Goal: Browse casually: Explore the website without a specific task or goal

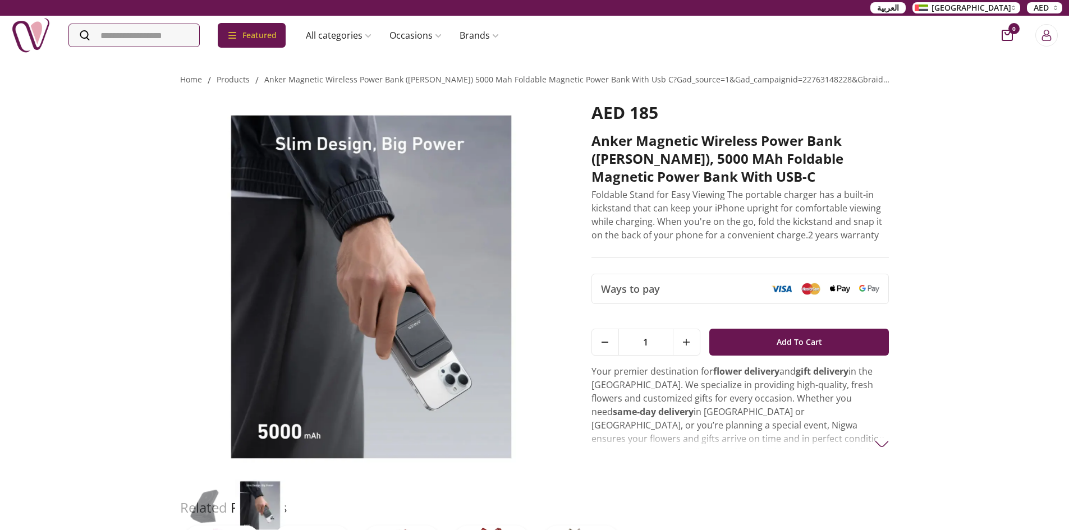
click at [634, 281] on span "Ways to pay" at bounding box center [630, 289] width 59 height 16
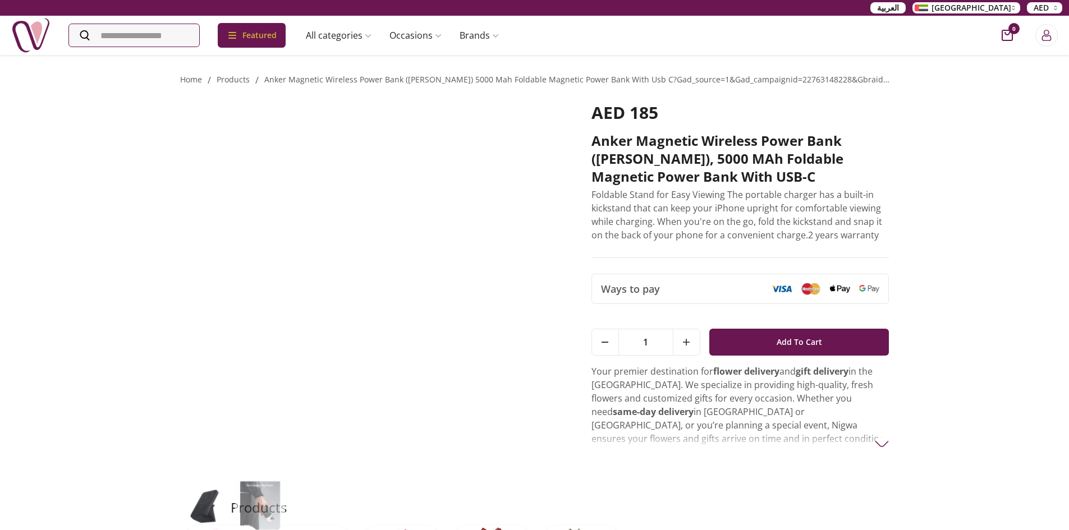
scroll to position [379, 0]
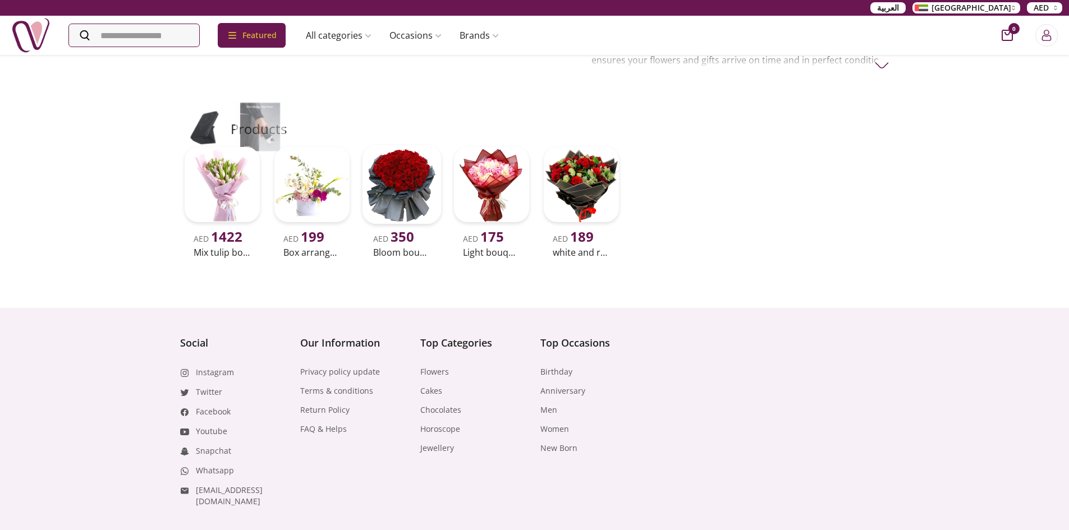
click at [415, 166] on img at bounding box center [401, 184] width 79 height 79
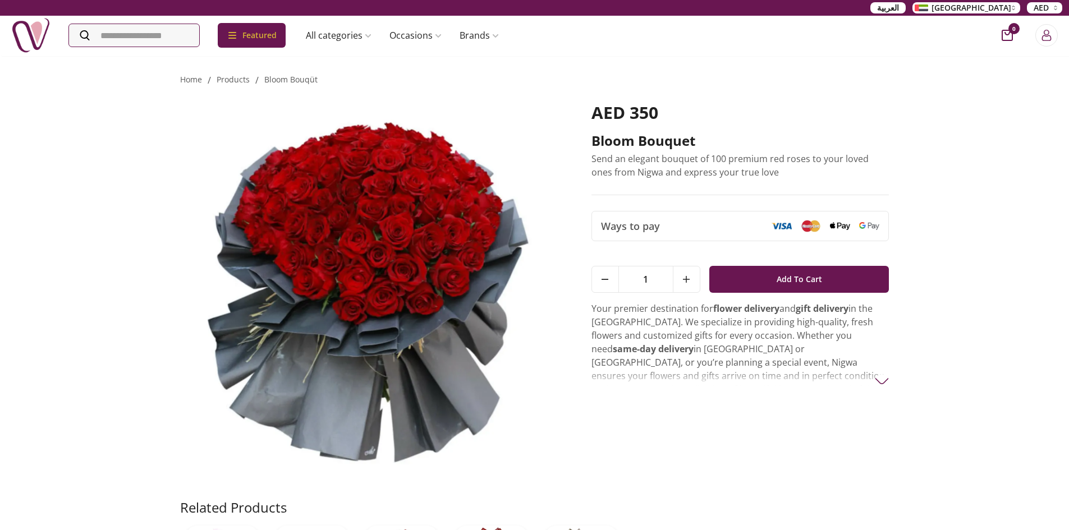
click at [27, 39] on img at bounding box center [30, 35] width 39 height 39
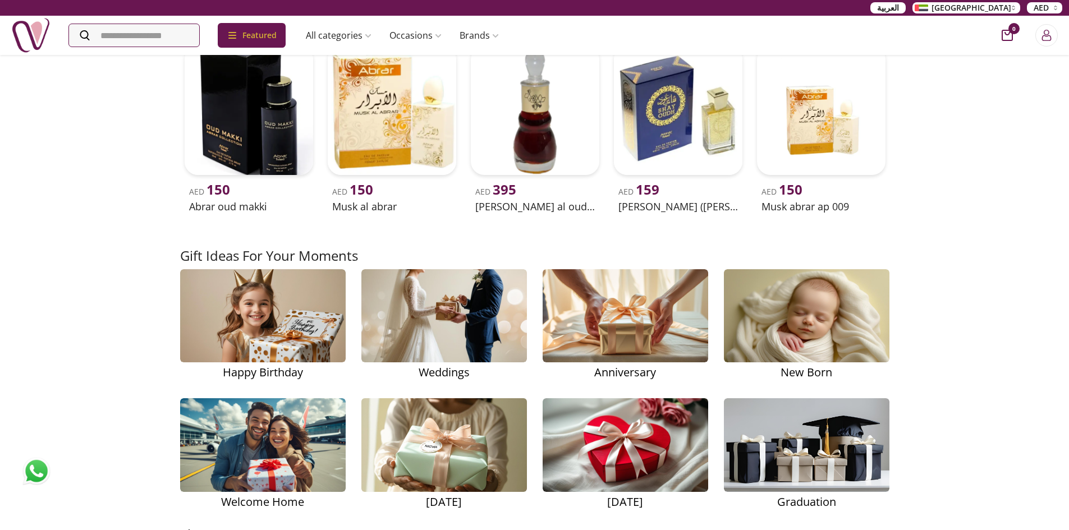
scroll to position [1403, 0]
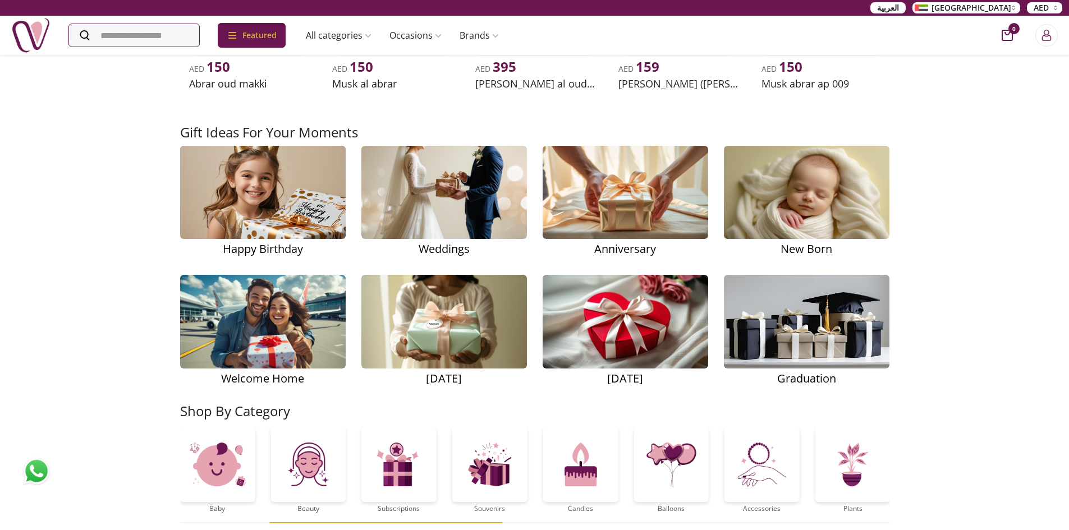
click at [295, 212] on img at bounding box center [263, 192] width 218 height 138
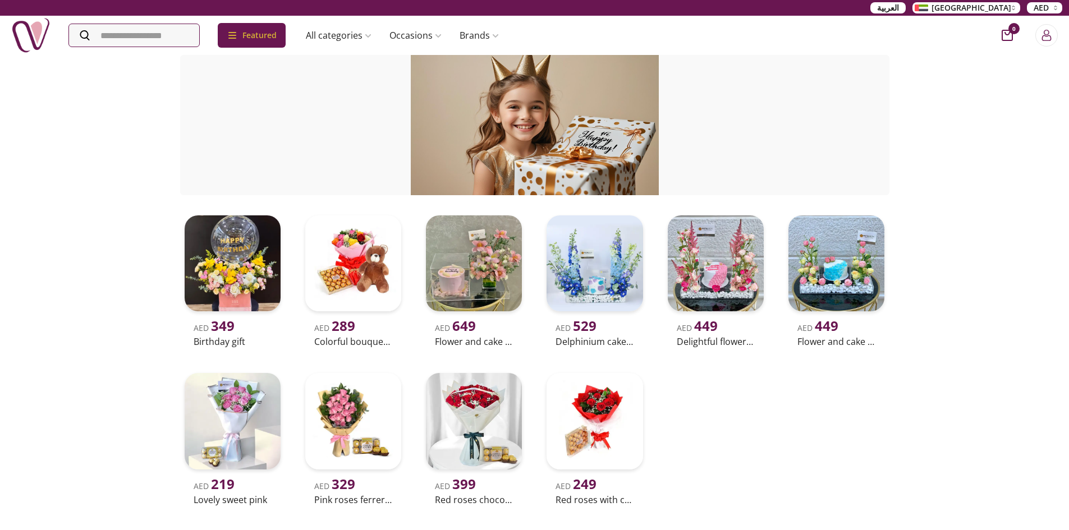
scroll to position [224, 0]
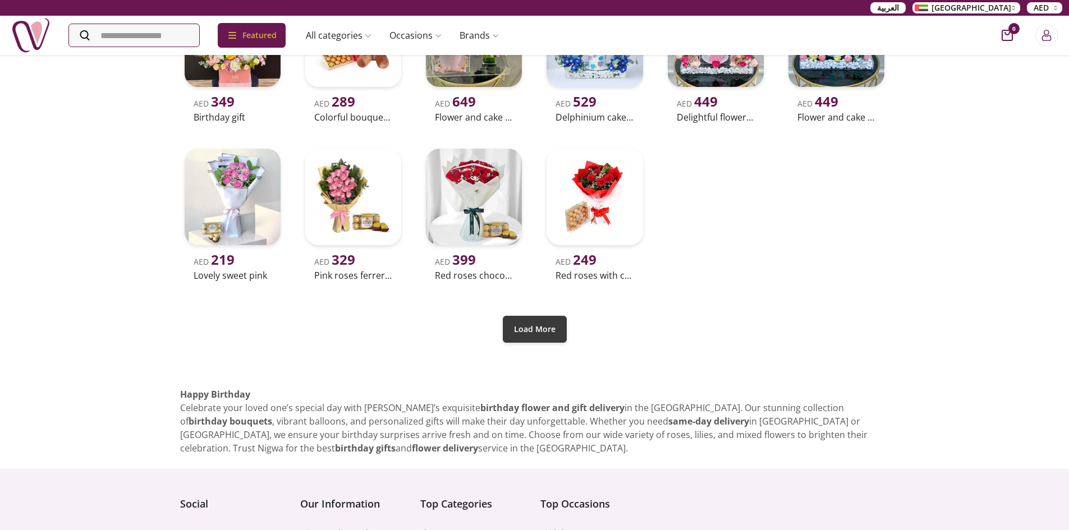
click at [517, 316] on button "Load More" at bounding box center [535, 329] width 64 height 27
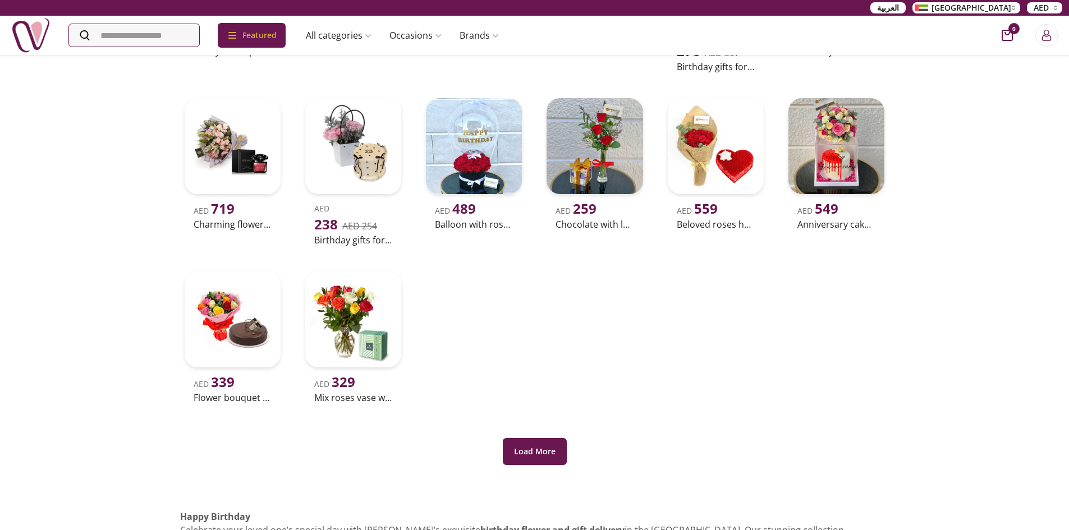
scroll to position [505, 0]
